Goal: Obtain resource: Download file/media

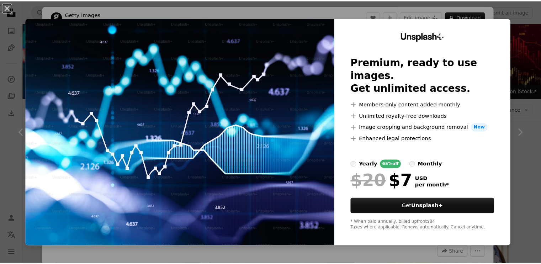
scroll to position [351, 0]
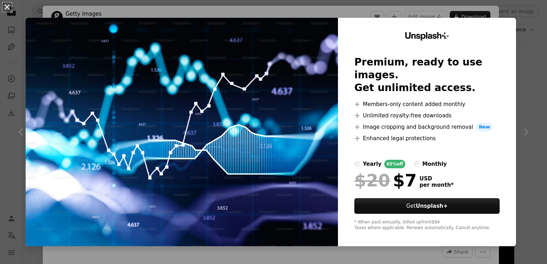
click at [6, 4] on button "An X shape" at bounding box center [7, 7] width 9 height 9
